Goal: Task Accomplishment & Management: Manage account settings

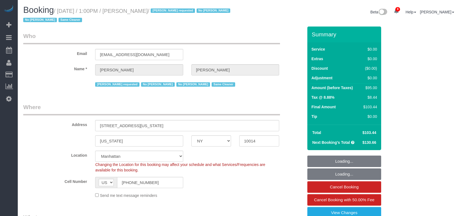
select select "NY"
select select "string:stripe-pm_1RlZe34VGloSiKo7V0Y4Tepe"
select select "spot1"
select select "number:89"
select select "number:90"
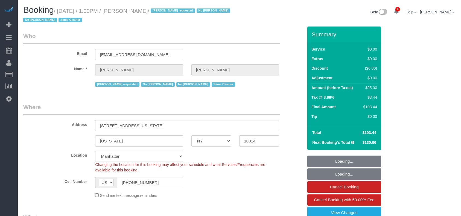
select select "number:15"
select select "number:6"
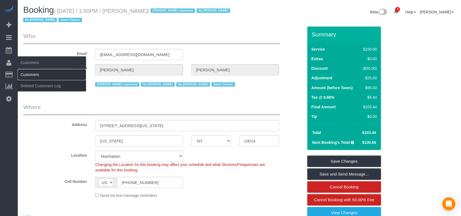
click at [30, 75] on link "Customers" at bounding box center [52, 74] width 68 height 11
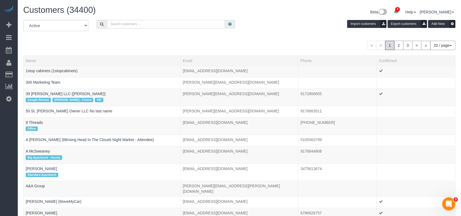
click at [120, 24] on input "text" at bounding box center [166, 24] width 118 height 8
paste input "Christopher Doyle"
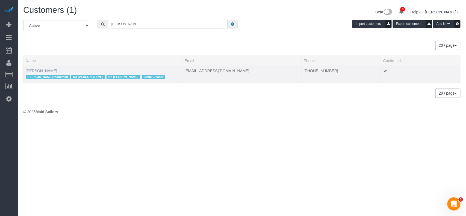
type input "Christopher Doyle"
click at [37, 71] on link "Christopher Doyle" at bounding box center [41, 71] width 31 height 4
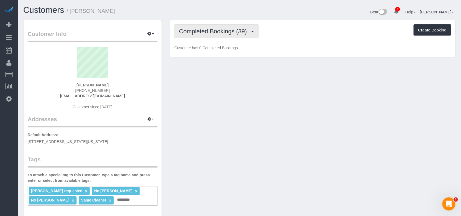
click at [209, 37] on button "Completed Bookings (39)" at bounding box center [216, 31] width 84 height 14
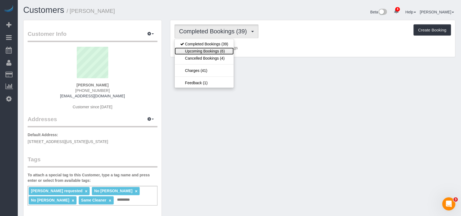
click at [209, 52] on link "Upcoming Bookings (6)" at bounding box center [204, 51] width 59 height 7
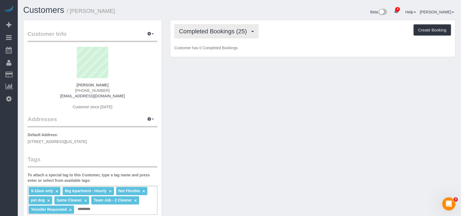
click at [227, 36] on button "Completed Bookings (25)" at bounding box center [216, 31] width 84 height 14
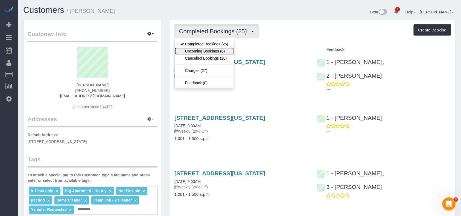
click at [224, 54] on link "Upcoming Bookings (6)" at bounding box center [204, 51] width 59 height 7
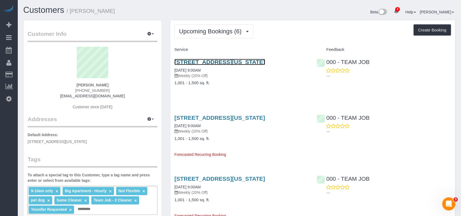
click at [230, 62] on link "15 West 96th Street #23, New York, NY 10025" at bounding box center [219, 62] width 91 height 6
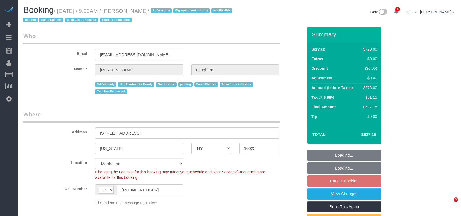
select select "NY"
select select "2"
select select "270"
select select "spot2"
select select "number:89"
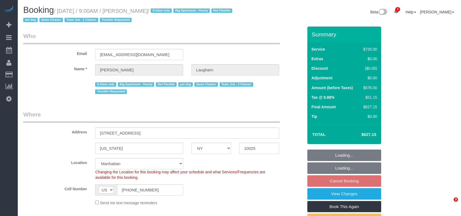
select select "number:70"
select select "number:13"
select select "number:6"
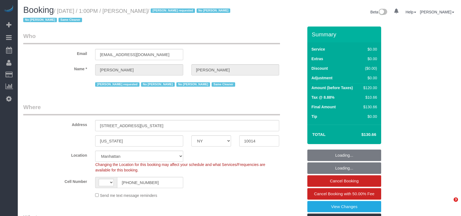
select select "NY"
select select "string:stripe-pm_1RlZe34VGloSiKo7V0Y4Tepe"
select select "number:89"
select select "number:90"
select select "number:15"
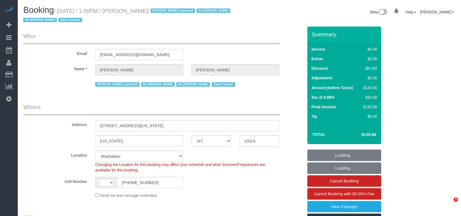
select select "number:6"
click at [58, 11] on small "/ August 14, 2025 / 1:00PM / Christopher Doyle / Maria camas requested No Ana A…" at bounding box center [127, 15] width 209 height 15
select select "string:US"
select select "object:1426"
select select "spot1"
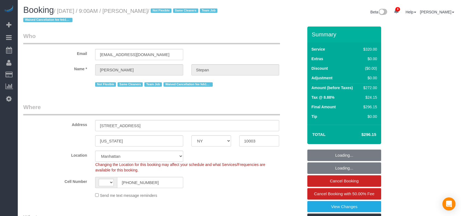
select select "NY"
select select "string:stripe-pm_1QhXsq4VGloSiKo7q9BgUkND"
select select "string:US"
select select "2"
select select "number:57"
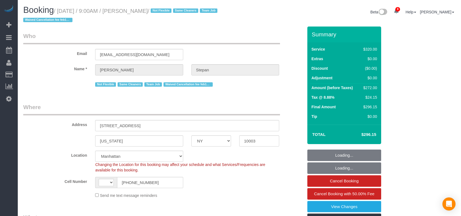
select select "number:74"
select select "number:15"
select select "number:7"
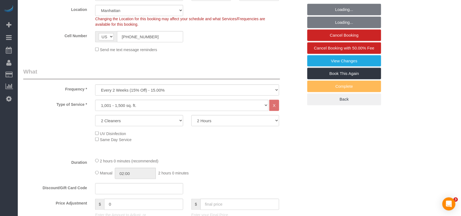
select select "object:1383"
select select "spot1"
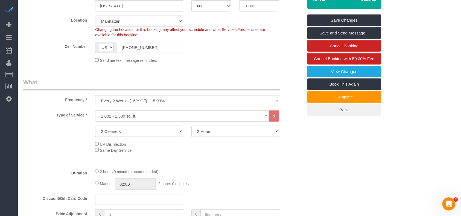
scroll to position [99, 0]
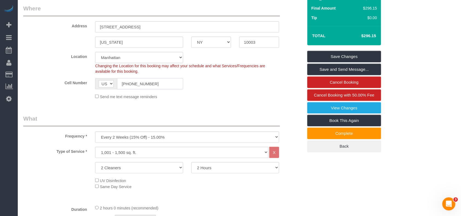
click at [134, 82] on input "(347) 997-0926" at bounding box center [150, 83] width 66 height 11
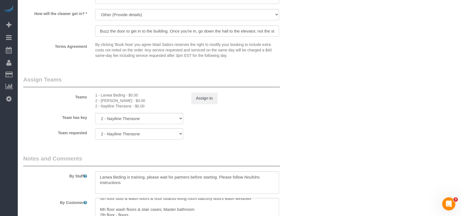
scroll to position [583, 0]
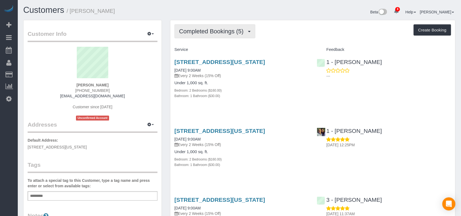
click at [227, 28] on span "Completed Bookings (5)" at bounding box center [212, 31] width 67 height 7
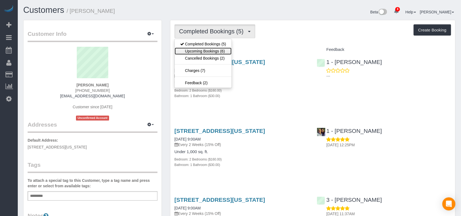
click at [213, 52] on link "Upcoming Bookings (6)" at bounding box center [203, 51] width 57 height 7
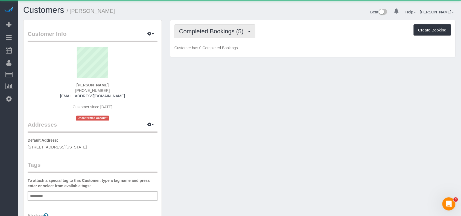
click at [203, 33] on button "Completed Bookings (5)" at bounding box center [214, 31] width 81 height 14
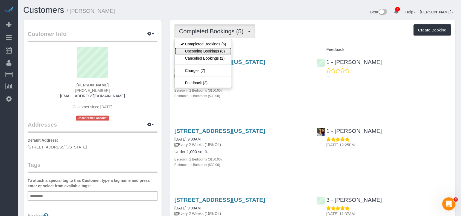
click at [206, 50] on link "Upcoming Bookings (6)" at bounding box center [203, 51] width 57 height 7
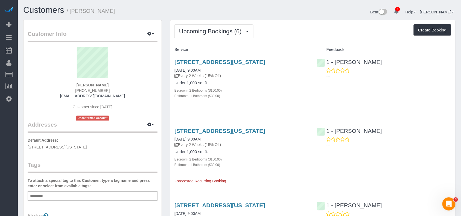
click at [276, 102] on div "1600 Broadway, Apt.12c, New York, NY 10019 08/16/2025 9:00AM Every 2 Weeks (15%…" at bounding box center [241, 81] width 142 height 55
click at [223, 63] on link "[STREET_ADDRESS][US_STATE]" at bounding box center [219, 62] width 91 height 6
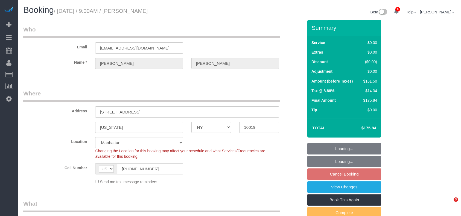
select select "NY"
select select "number:59"
select select "number:76"
select select "number:15"
select select "number:6"
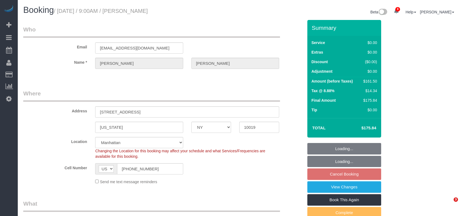
select select "spot2"
select select "2"
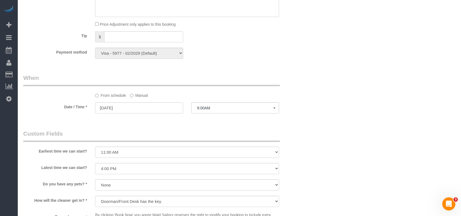
scroll to position [474, 0]
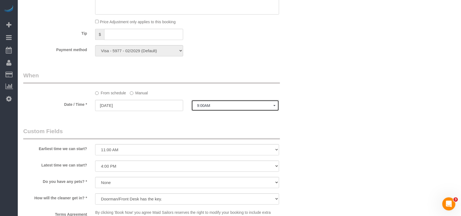
click at [209, 106] on span "9:00AM" at bounding box center [235, 105] width 76 height 4
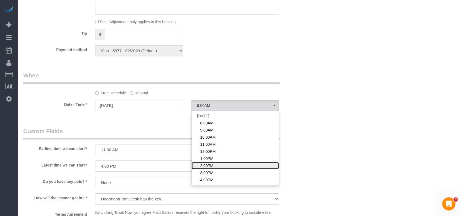
click at [208, 165] on span "2:00PM" at bounding box center [206, 165] width 13 height 5
select select "spot7"
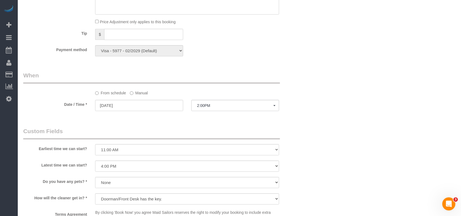
drag, startPoint x: 290, startPoint y: 118, endPoint x: 279, endPoint y: 113, distance: 12.6
click at [143, 150] on select "I am not flexible, keep my selected time 8:00 AM 9:00 AM 10:00 AM 11:00 AM 12:0…" at bounding box center [187, 149] width 184 height 11
select select "number:62"
click at [95, 145] on select "I am not flexible, keep my selected time 8:00 AM 9:00 AM 10:00 AM 11:00 AM 12:0…" at bounding box center [187, 149] width 184 height 11
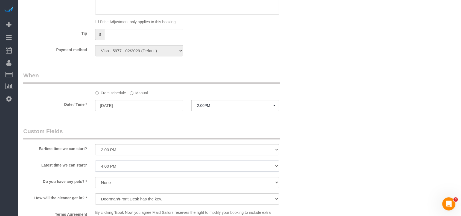
click at [119, 163] on select "I am not flexible, keep my selected time 8:00 AM 9:00 AM 10:00 AM 11:00 AM 12:0…" at bounding box center [187, 165] width 184 height 11
select select "number:74"
click at [95, 161] on select "I am not flexible, keep my selected time 8:00 AM 9:00 AM 10:00 AM 11:00 AM 12:0…" at bounding box center [187, 165] width 184 height 11
click at [290, 114] on fieldset "When From schedule Manual Date / Time * 08/16/2025 2:00PM Sat August 16th 8:00A…" at bounding box center [163, 93] width 280 height 45
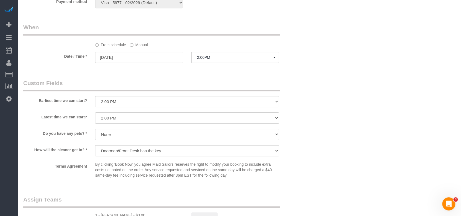
scroll to position [620, 0]
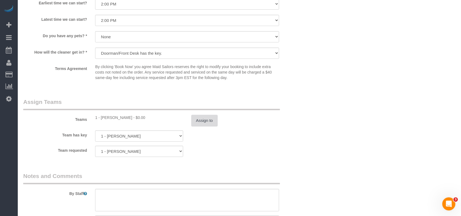
click at [204, 120] on button "Assign to" at bounding box center [204, 120] width 26 height 11
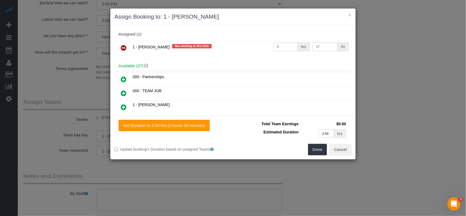
click at [121, 47] on icon at bounding box center [124, 48] width 6 height 7
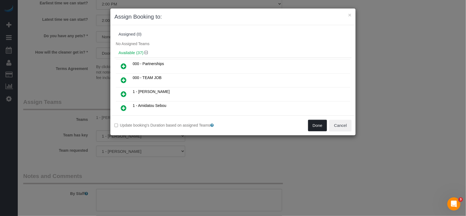
click at [317, 127] on button "Done" at bounding box center [317, 125] width 19 height 11
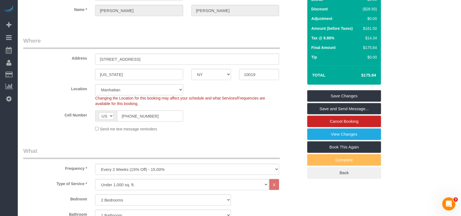
scroll to position [0, 0]
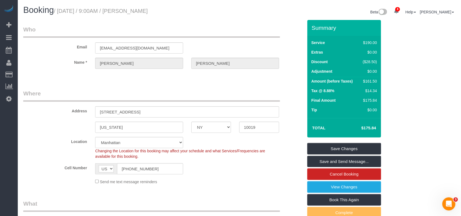
drag, startPoint x: 165, startPoint y: 10, endPoint x: 60, endPoint y: 10, distance: 105.0
click at [60, 10] on h1 "Booking / August 16, 2025 / 9:00AM / William Wang" at bounding box center [129, 9] width 212 height 9
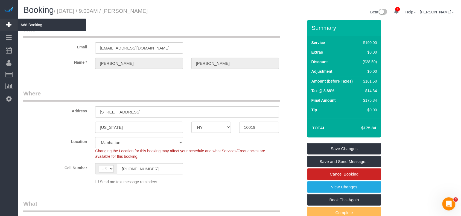
copy small "August 16, 2025 / 9:00AM / William Wang"
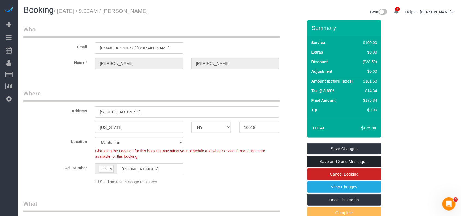
click at [336, 160] on link "Save and Send Message..." at bounding box center [344, 161] width 74 height 11
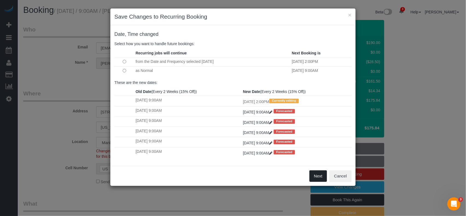
click at [318, 178] on button "Next" at bounding box center [319, 175] width 18 height 11
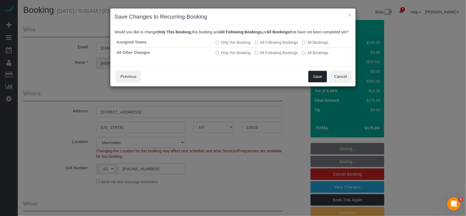
click at [314, 82] on button "Save" at bounding box center [318, 76] width 19 height 11
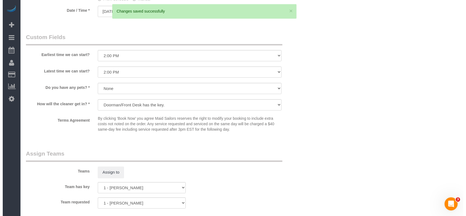
scroll to position [620, 0]
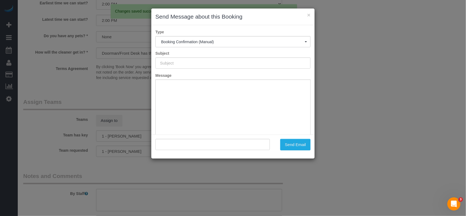
type input "Cleaning Confirmed for 08/16/2025 at 2:00pm"
type input ""William Wang" <williamqwang@outlook.com>"
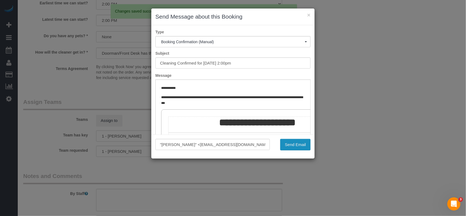
scroll to position [0, 0]
click at [293, 146] on button "Send Email" at bounding box center [295, 144] width 30 height 11
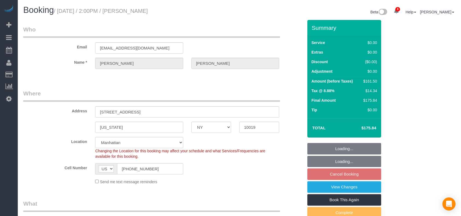
select select "NY"
select select "2"
select select "number:62"
select select "number:74"
select select "number:15"
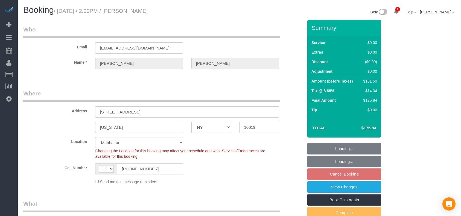
select select "number:6"
select select "spot7"
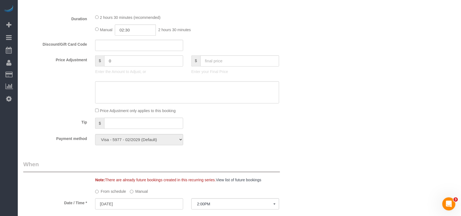
scroll to position [340, 0]
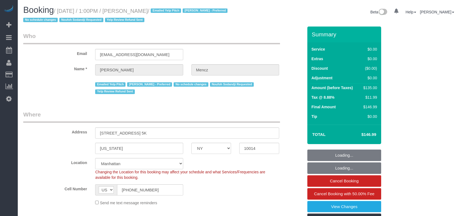
select select "NY"
select select "number:89"
select select "number:74"
select select "number:15"
select select "number:5"
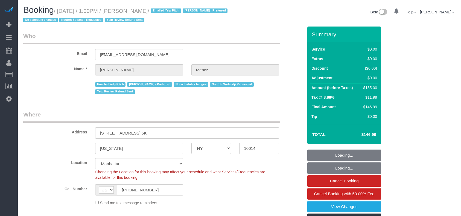
select select "number:21"
select select "spot1"
select select "1"
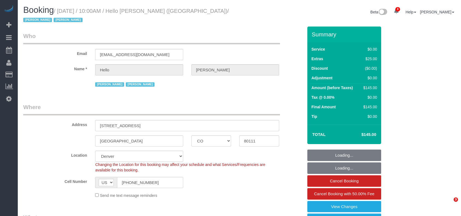
select select "CO"
select select "number:89"
select select "number:90"
select select "number:13"
select select "number:6"
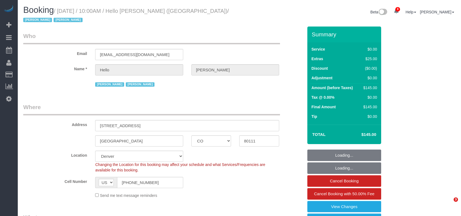
scroll to position [510, 0]
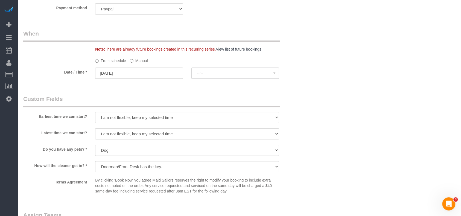
select select "spot1"
select select "1"
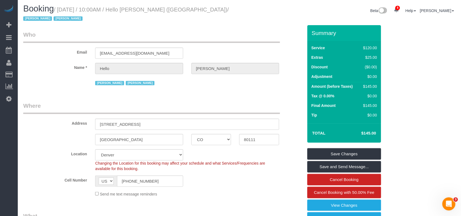
scroll to position [0, 0]
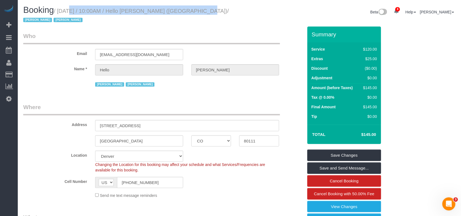
drag, startPoint x: 182, startPoint y: 12, endPoint x: 60, endPoint y: 11, distance: 122.5
click at [60, 11] on small "/ August 14, 2025 / 10:00AM / Hello Alfred (Denver) / Jacky Xu Raymond Chiu" at bounding box center [126, 15] width 206 height 15
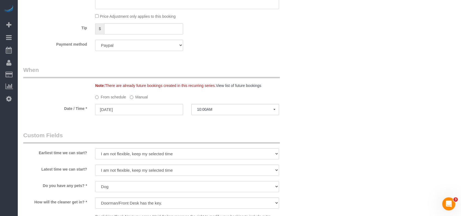
scroll to position [583, 0]
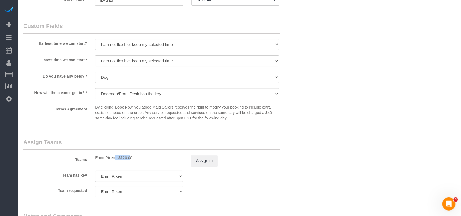
drag, startPoint x: 115, startPoint y: 152, endPoint x: 91, endPoint y: 153, distance: 23.8
click at [91, 155] on div "Emm Rixen - $120.00" at bounding box center [139, 157] width 96 height 5
copy div "Emm Rixen"
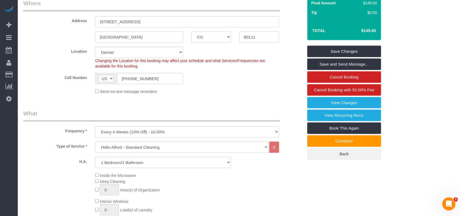
scroll to position [36, 0]
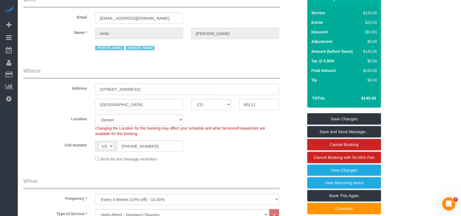
drag, startPoint x: 159, startPoint y: 81, endPoint x: 89, endPoint y: 81, distance: 69.7
click at [89, 81] on div "Address 5200 S Ulster Street, Apt. 1203" at bounding box center [163, 81] width 288 height 28
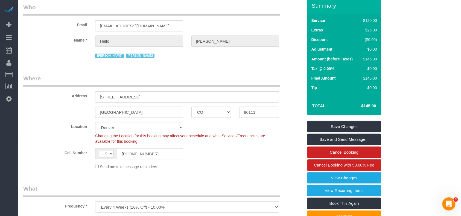
scroll to position [0, 0]
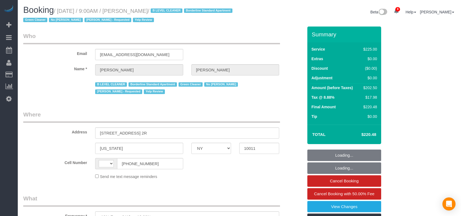
select select "NY"
select select "number:56"
select select "number:70"
select select "number:15"
select select "number:5"
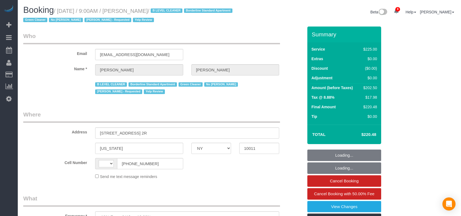
select select "number:21"
select select "string:[GEOGRAPHIC_DATA]"
select select "180"
select select "spot1"
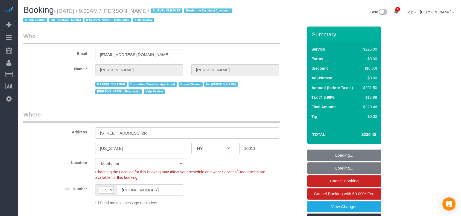
select select "object:1398"
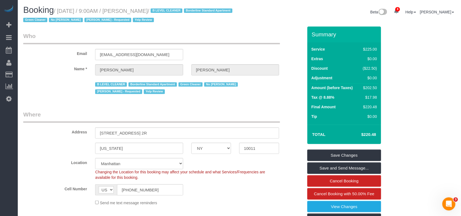
drag, startPoint x: 162, startPoint y: 12, endPoint x: 39, endPoint y: 23, distance: 123.5
click at [60, 10] on small "/ August 14, 2025 / 9:00AM / Nunzio Thron / B LEVEL CLEANER Borderline Standard…" at bounding box center [128, 15] width 211 height 15
copy small "August 14, 2025 / 9:00AM / Nunzio Thron /"
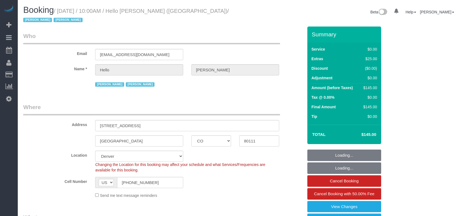
select select "CO"
select select "number:89"
select select "number:90"
select select "number:13"
select select "number:6"
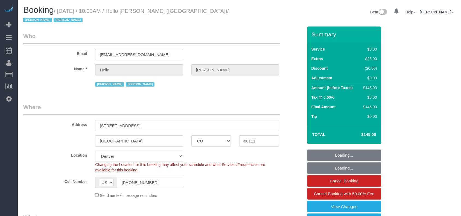
select select "object:991"
select select "1"
select select "spot1"
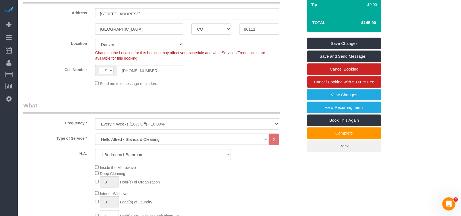
scroll to position [67, 0]
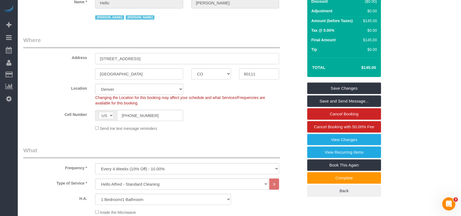
drag, startPoint x: 159, startPoint y: 54, endPoint x: 86, endPoint y: 52, distance: 72.5
click at [86, 52] on div "Address [STREET_ADDRESS]" at bounding box center [163, 50] width 288 height 28
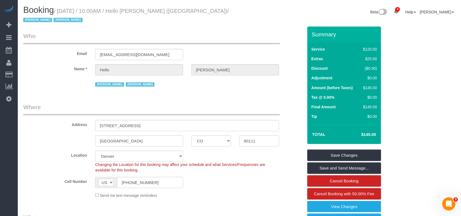
click at [59, 120] on label "Address" at bounding box center [55, 123] width 72 height 7
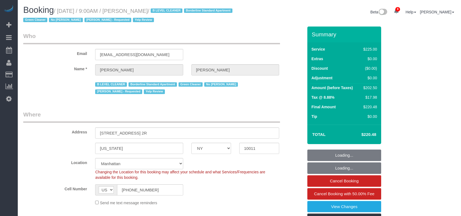
select select "NY"
select select "180"
select select "number:56"
select select "number:70"
select select "number:15"
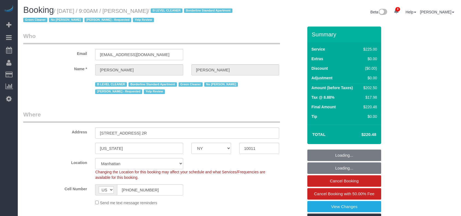
select select "number:5"
select select "number:21"
select select "spot1"
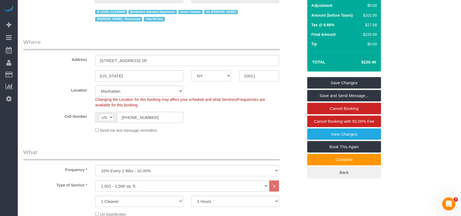
scroll to position [146, 0]
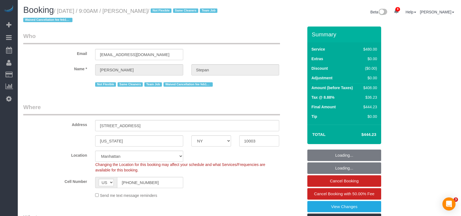
select select "NY"
select select "2"
select select "180"
select select "string:stripe-pm_1QhXsq4VGloSiKo7q9BgUkND"
select select "spot1"
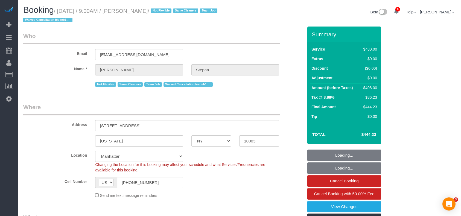
select select "number:57"
select select "number:74"
select select "number:15"
select select "number:7"
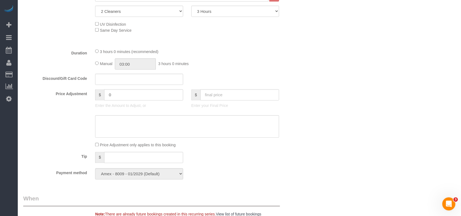
scroll to position [219, 0]
